Goal: Information Seeking & Learning: Learn about a topic

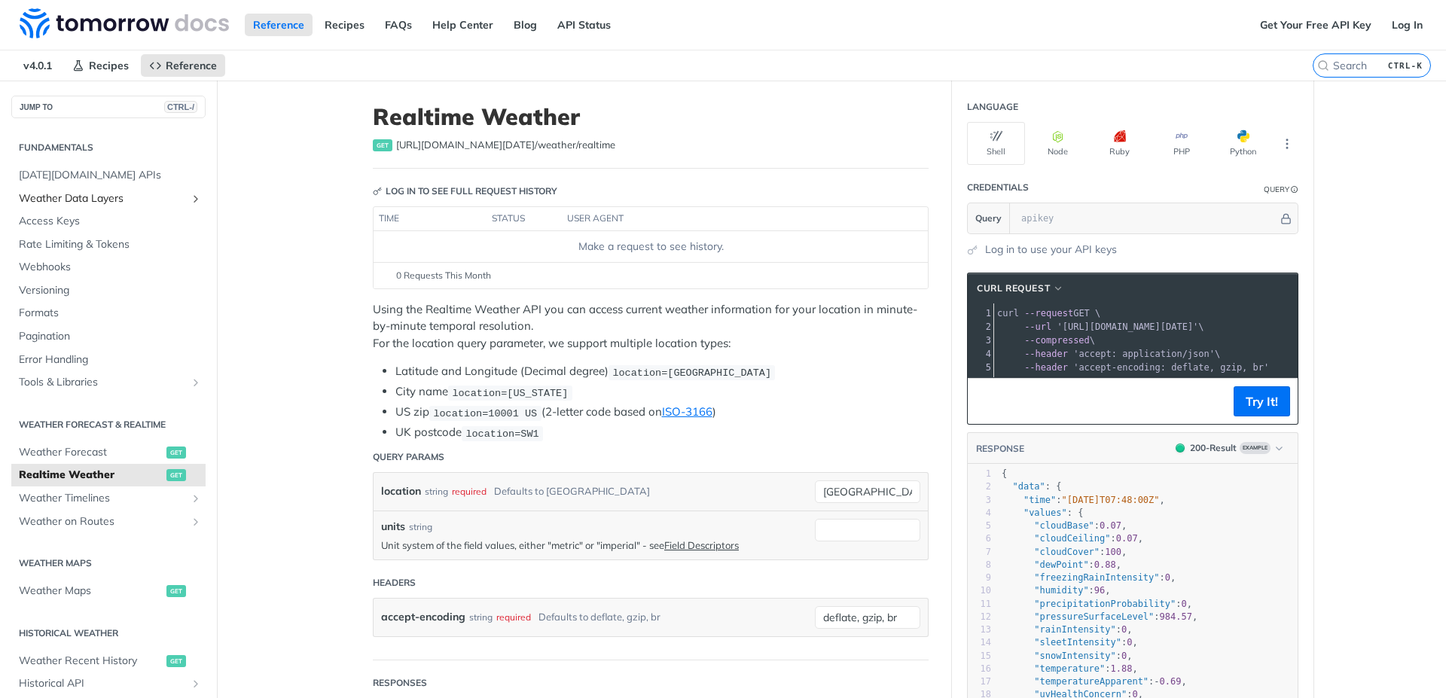
click at [190, 200] on icon "Show subpages for Weather Data Layers" at bounding box center [196, 199] width 12 height 12
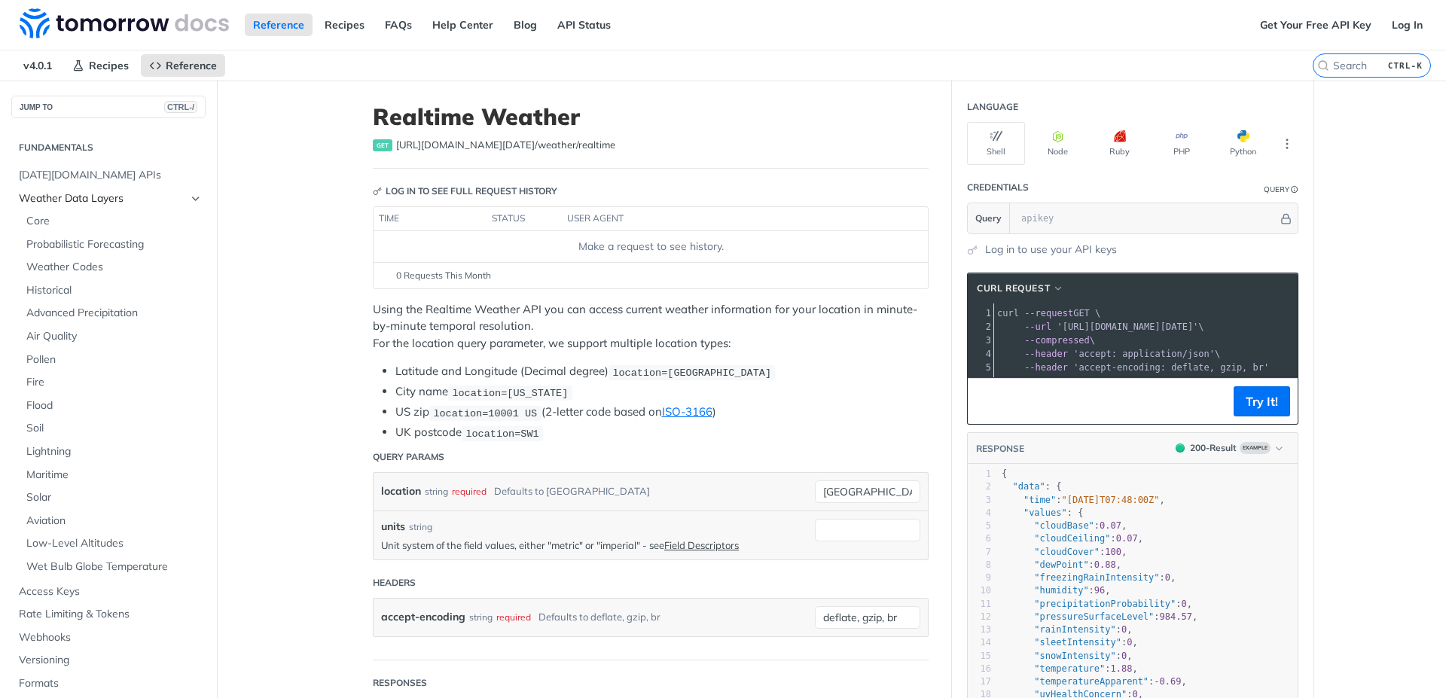
click at [190, 199] on icon "Hide subpages for Weather Data Layers" at bounding box center [196, 199] width 12 height 12
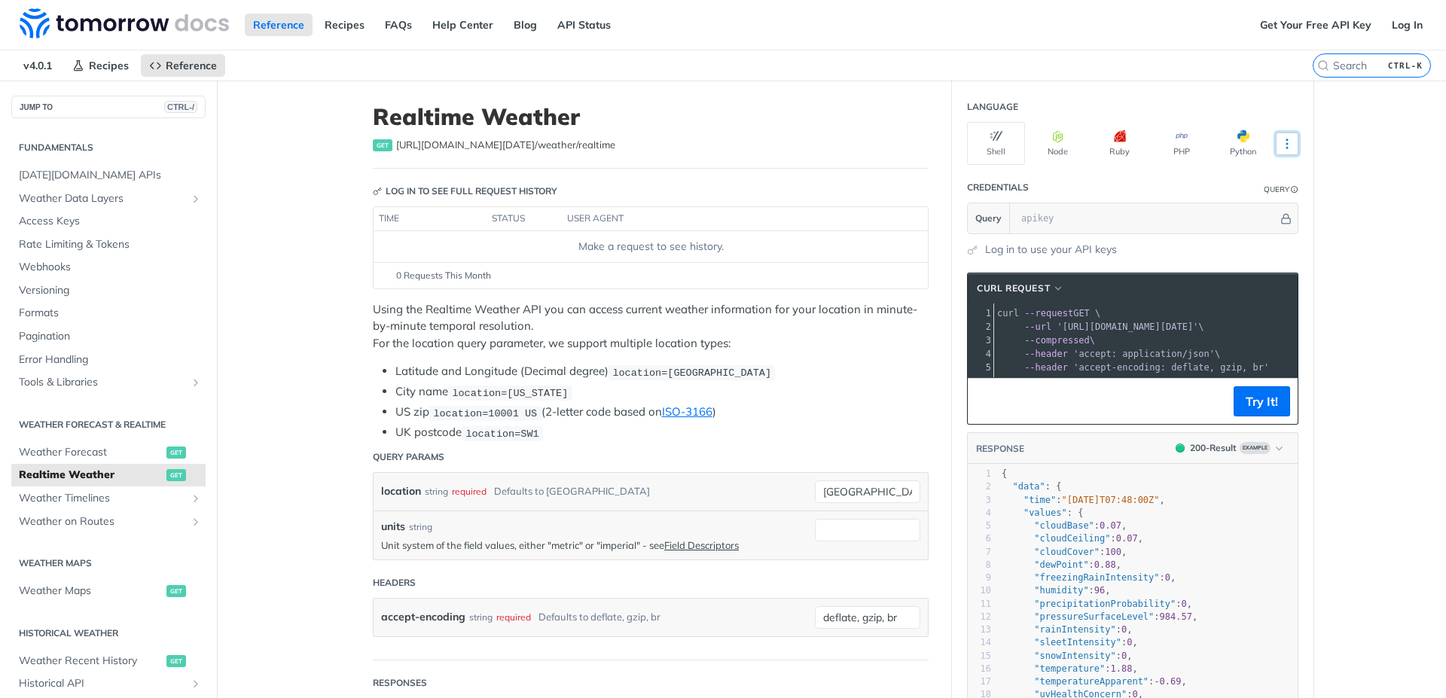
click at [1285, 140] on icon "More ellipsis" at bounding box center [1288, 144] width 14 height 14
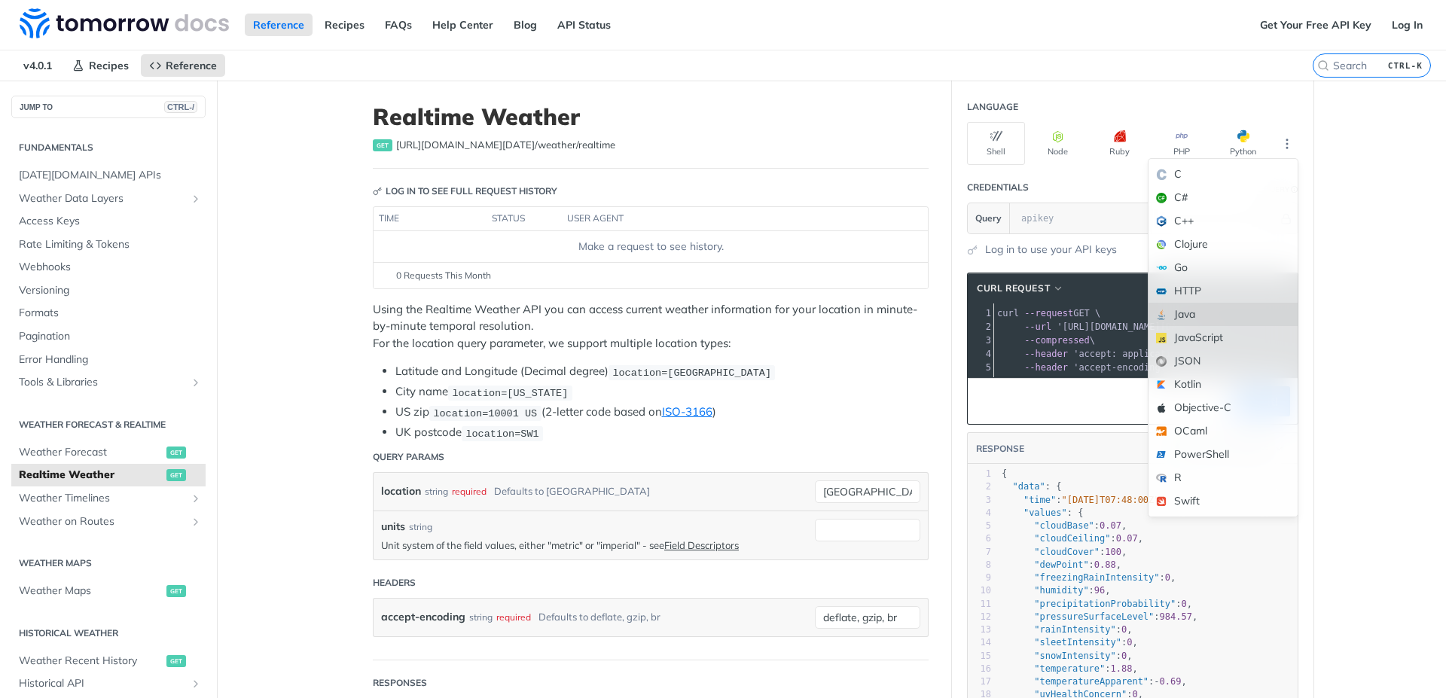
click at [1190, 311] on div "Java" at bounding box center [1223, 314] width 149 height 23
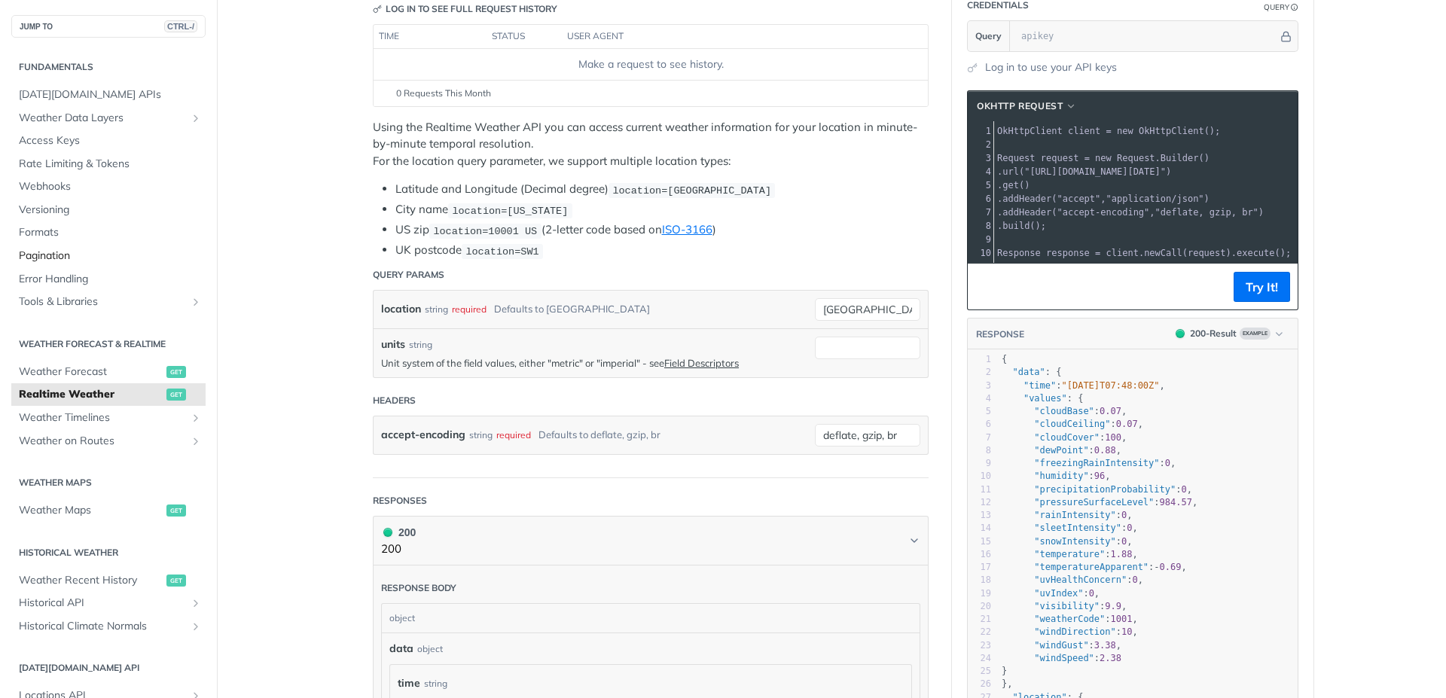
scroll to position [136, 0]
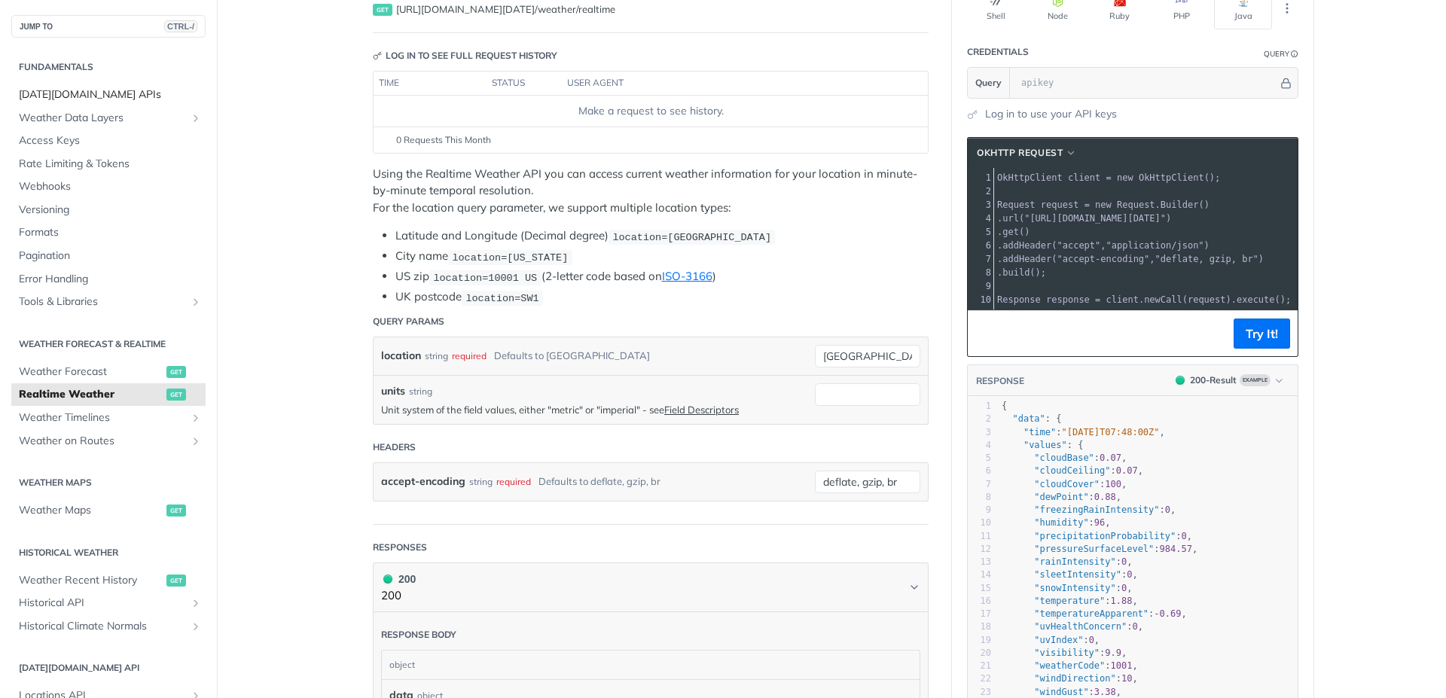
click at [76, 88] on span "[DATE][DOMAIN_NAME] APIs" at bounding box center [110, 94] width 183 height 15
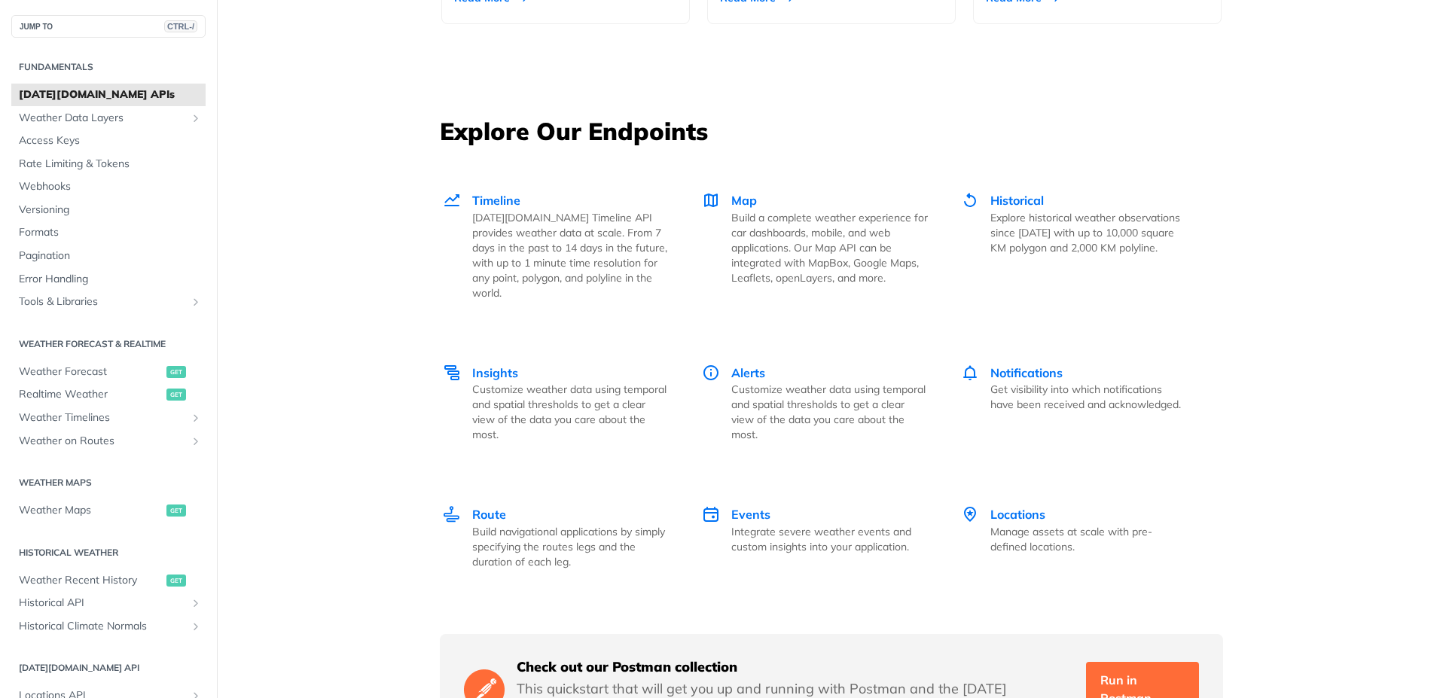
scroll to position [1987, 0]
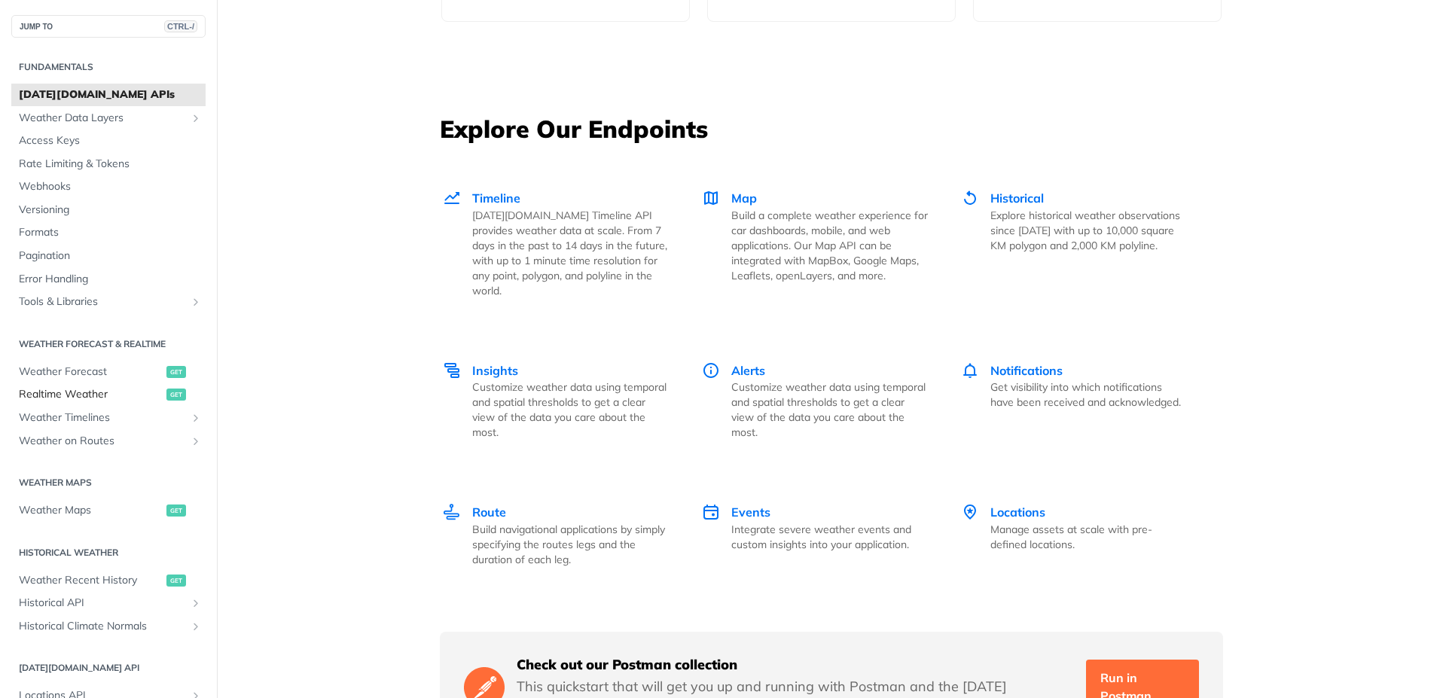
click at [72, 390] on span "Realtime Weather" at bounding box center [91, 394] width 144 height 15
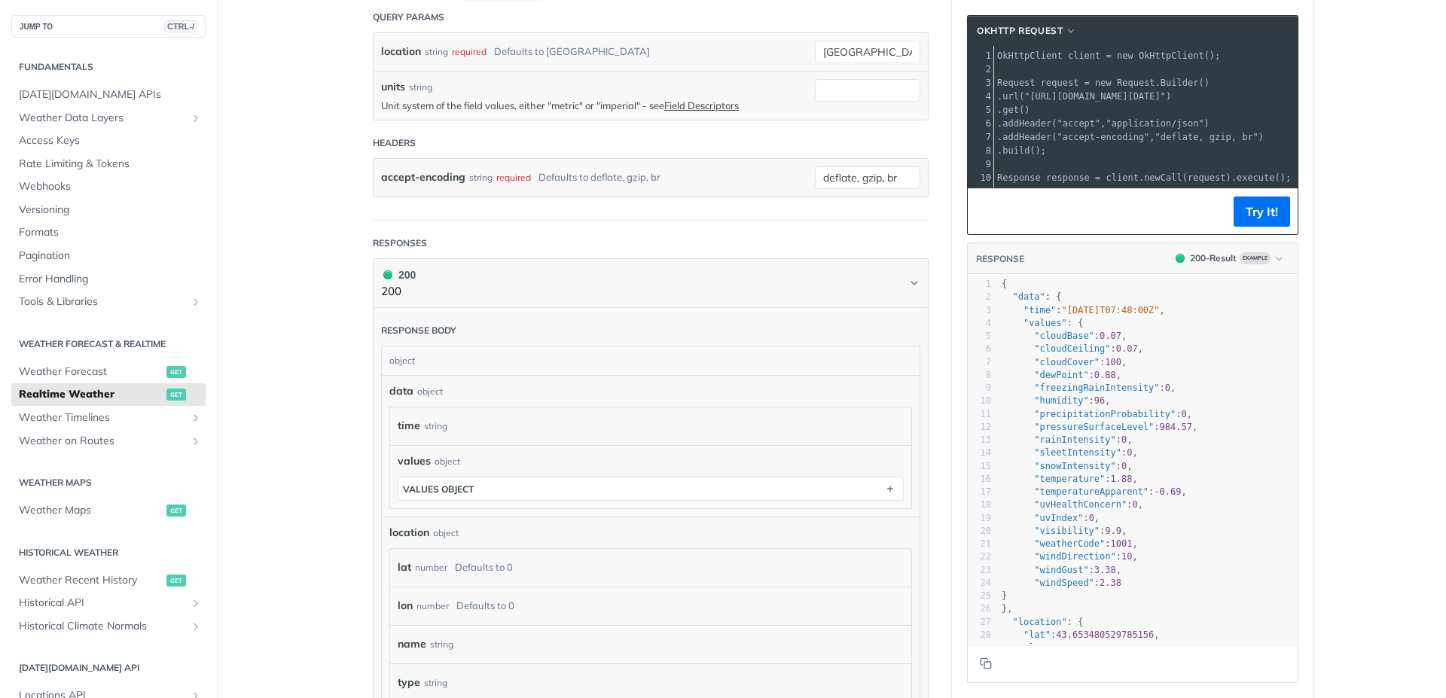
scroll to position [183, 0]
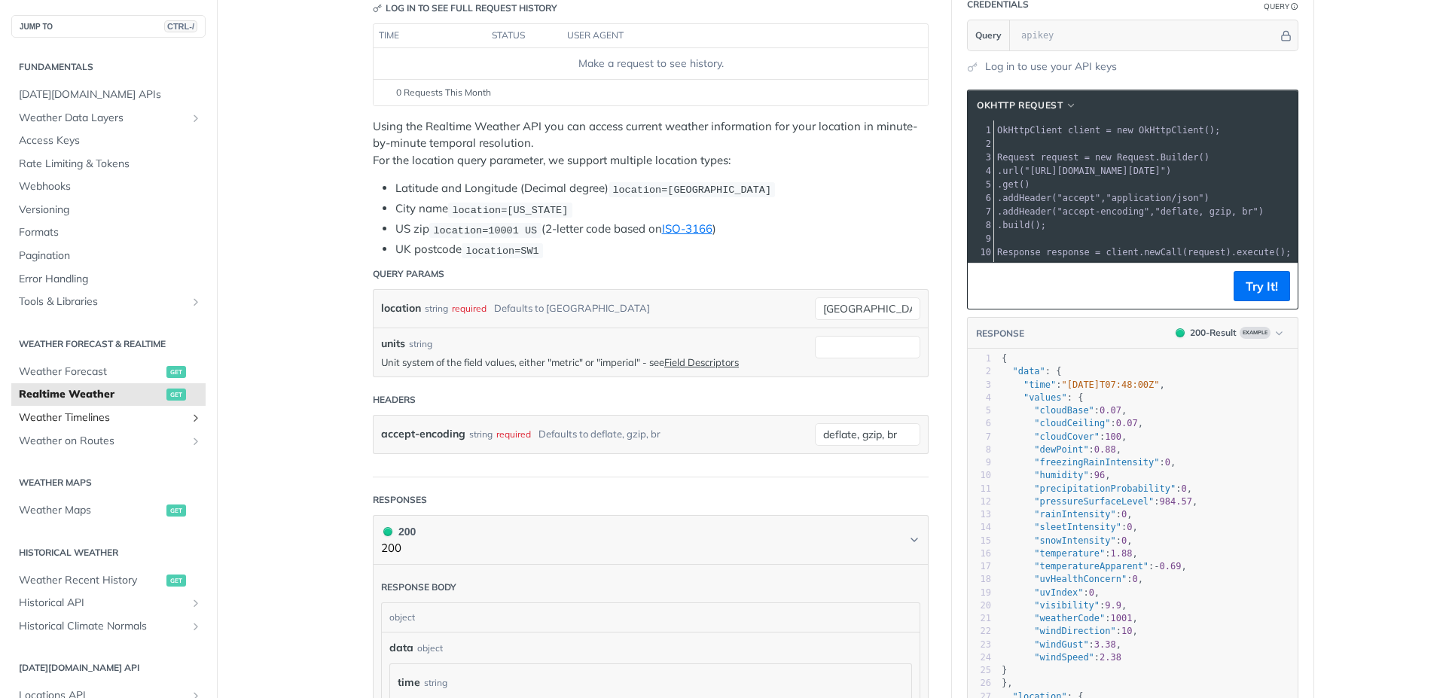
click at [75, 416] on span "Weather Timelines" at bounding box center [102, 418] width 167 height 15
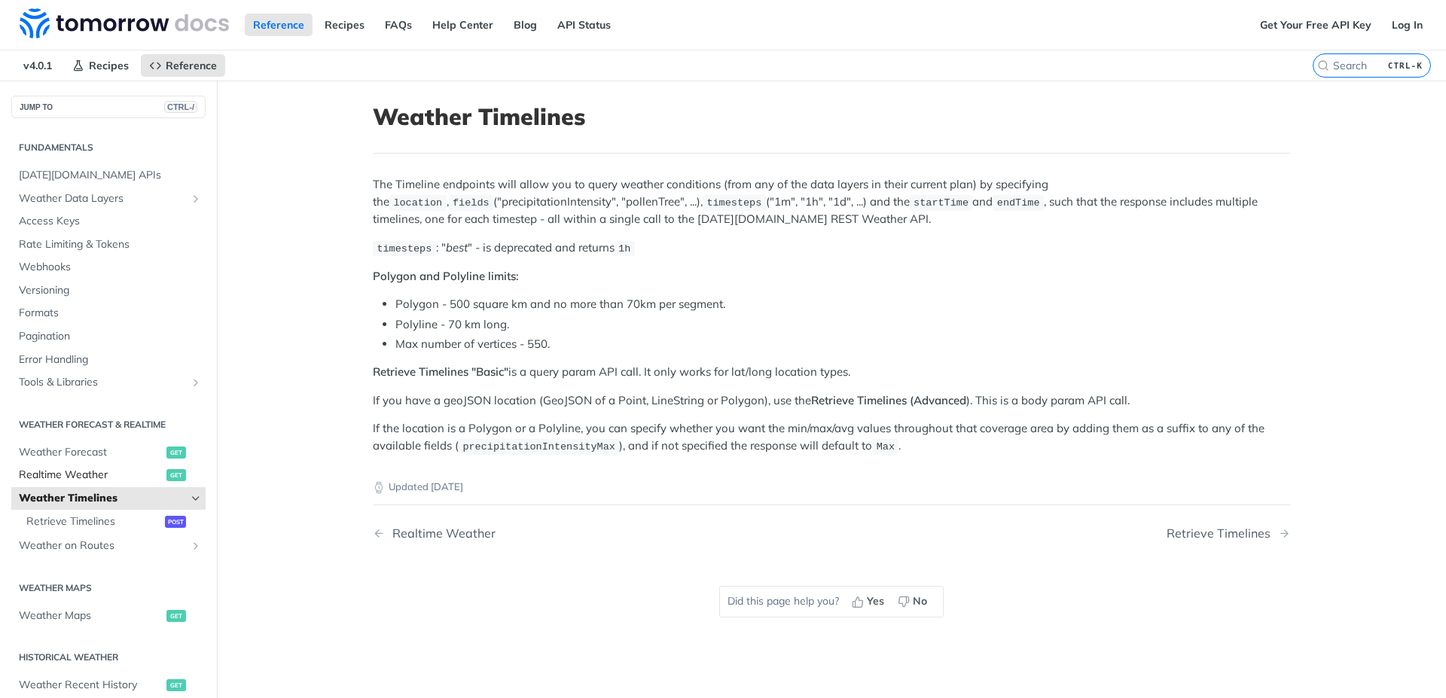
click at [67, 476] on span "Realtime Weather" at bounding box center [91, 475] width 144 height 15
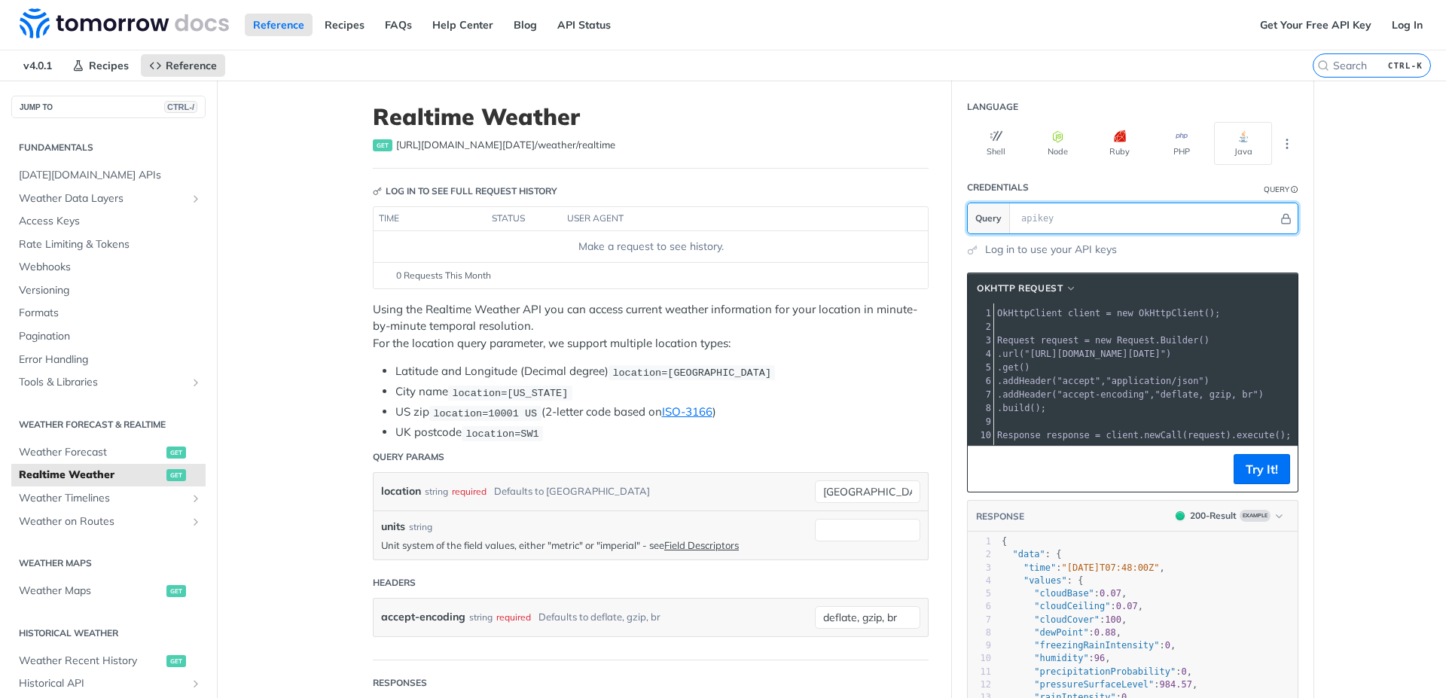
click at [1061, 214] on input "text" at bounding box center [1146, 218] width 264 height 30
